Goal: Information Seeking & Learning: Learn about a topic

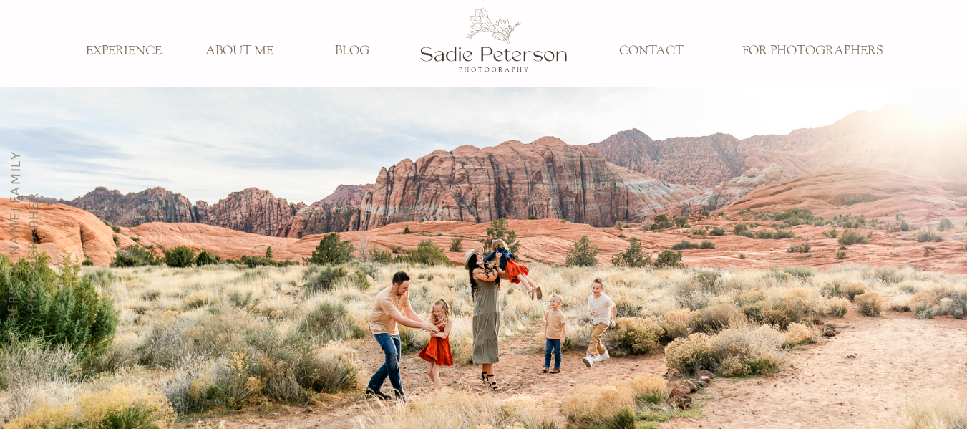
click at [128, 53] on h3 "EXPERIENCE" at bounding box center [124, 52] width 95 height 16
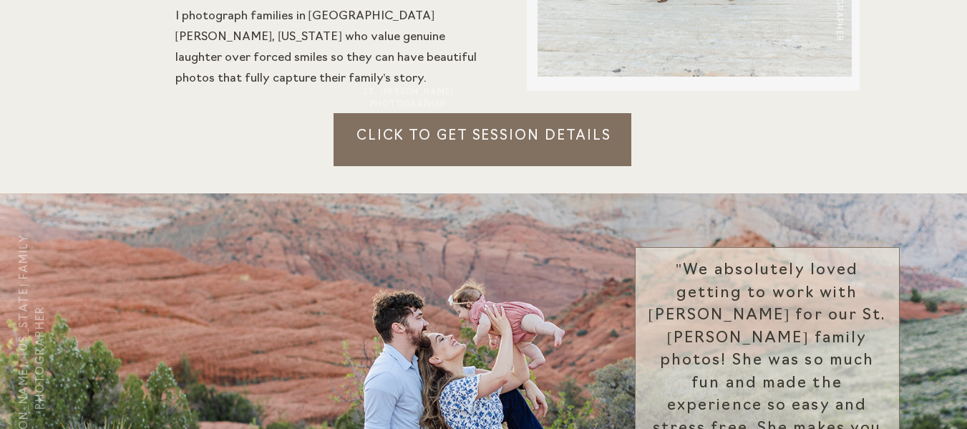
scroll to position [1500, 0]
click at [523, 153] on p "Click to Get session details" at bounding box center [484, 146] width 301 height 39
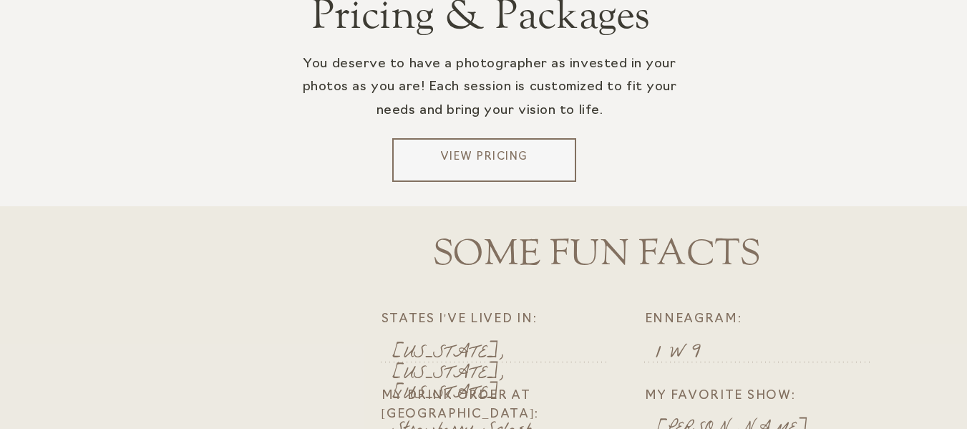
scroll to position [2932, 0]
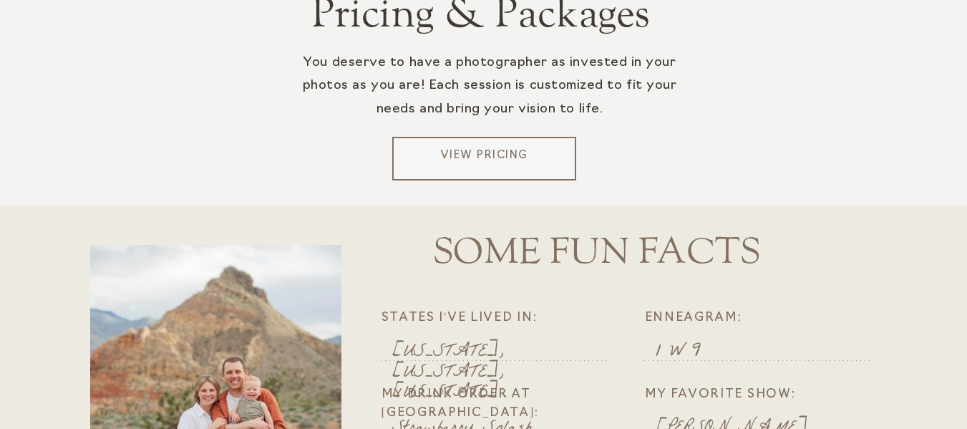
click at [518, 146] on div at bounding box center [484, 159] width 184 height 44
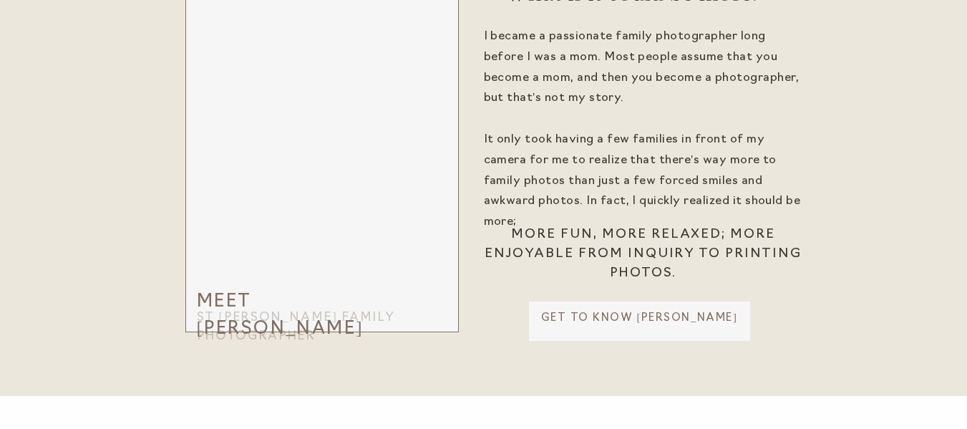
scroll to position [3508, 0]
